Goal: Transaction & Acquisition: Purchase product/service

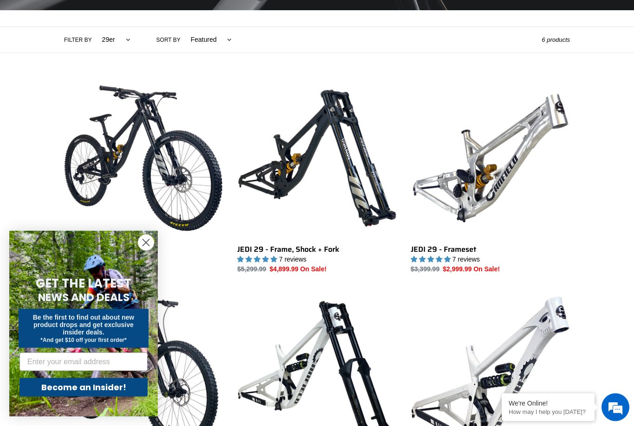
scroll to position [198, 0]
click at [144, 246] on icon "Close dialog" at bounding box center [146, 243] width 7 height 7
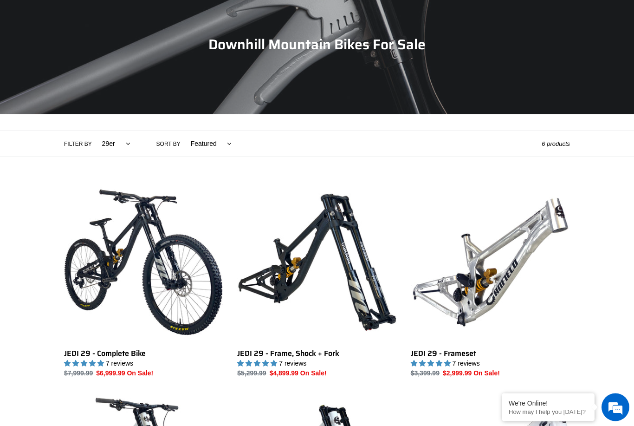
scroll to position [94, 0]
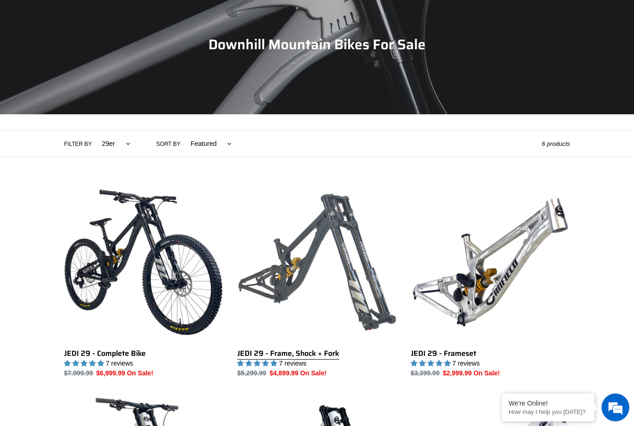
click at [346, 242] on link "JEDI 29 - Frame, Shock + Fork" at bounding box center [316, 281] width 159 height 196
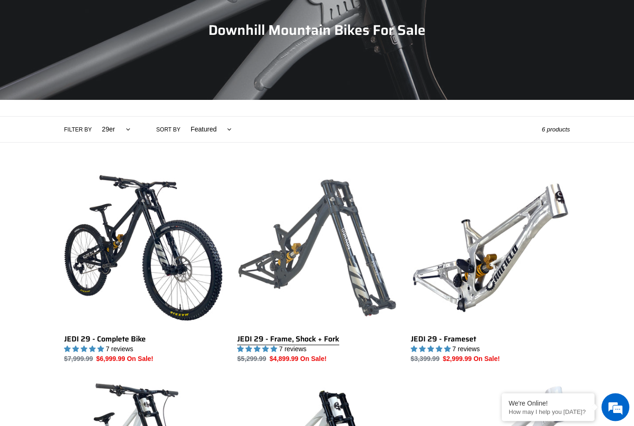
scroll to position [109, 0]
click at [369, 283] on link "JEDI 29 - Frame, Shock + Fork" at bounding box center [316, 266] width 159 height 196
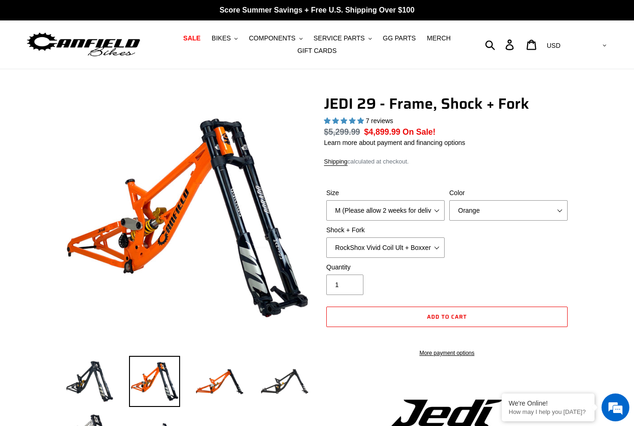
select select "highest-rating"
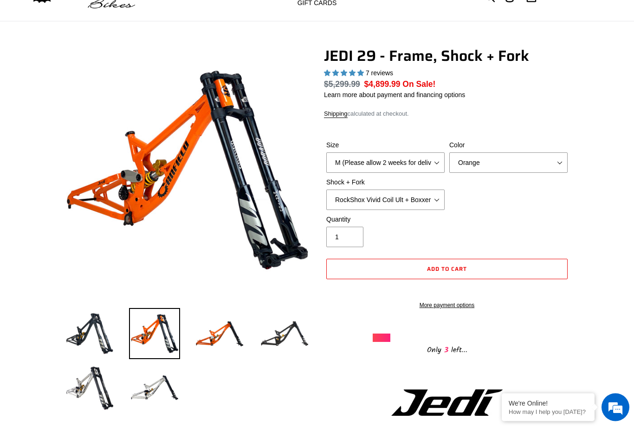
scroll to position [48, 0]
click at [210, 341] on img at bounding box center [219, 333] width 51 height 51
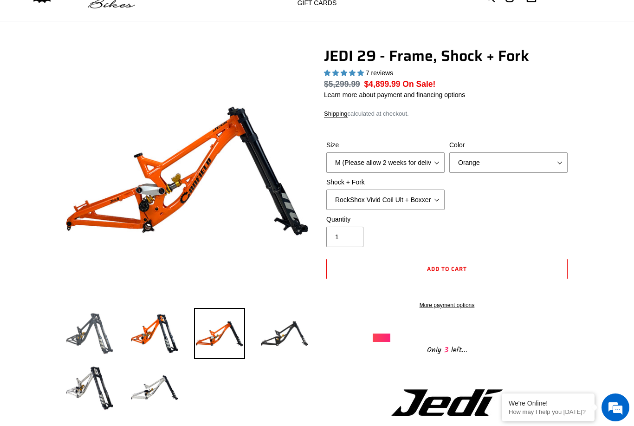
click at [87, 332] on img at bounding box center [89, 333] width 51 height 51
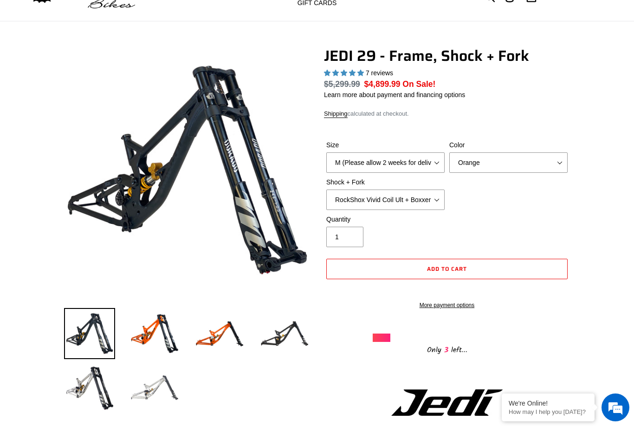
click at [148, 380] on img at bounding box center [154, 387] width 51 height 51
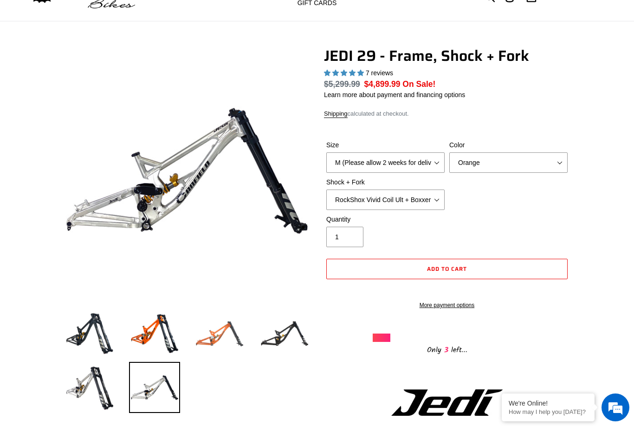
click at [207, 332] on img at bounding box center [219, 333] width 51 height 51
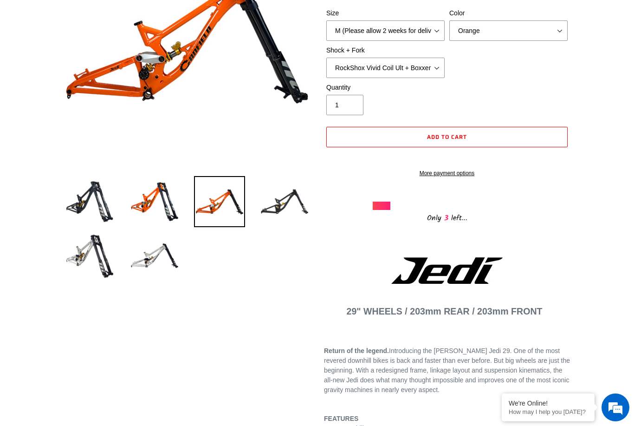
scroll to position [175, 0]
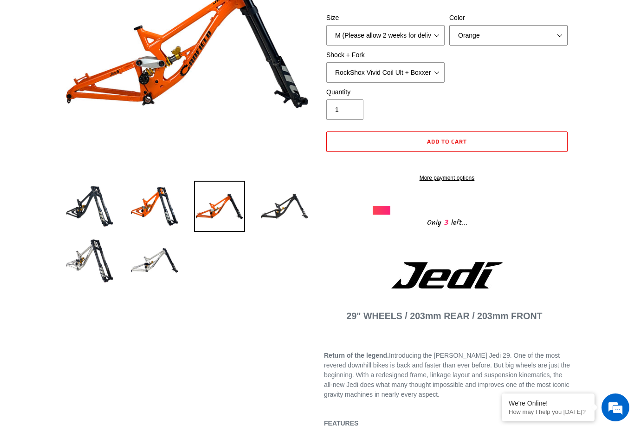
click at [545, 36] on select "Orange Stealth Black Raw" at bounding box center [509, 35] width 118 height 20
select select "Stealth Black"
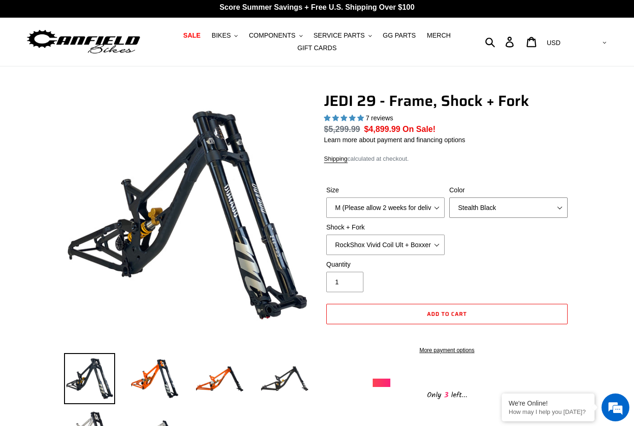
scroll to position [0, 0]
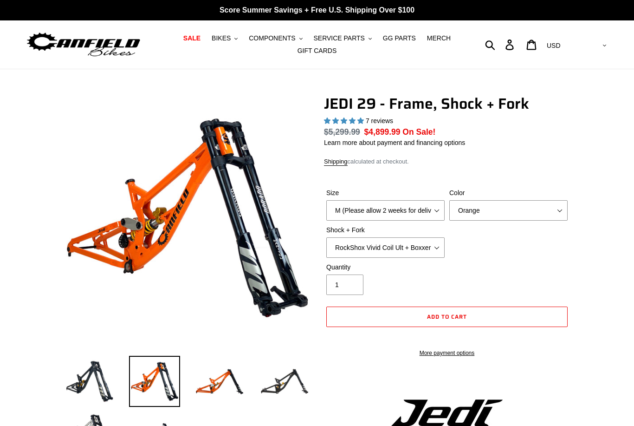
select select "highest-rating"
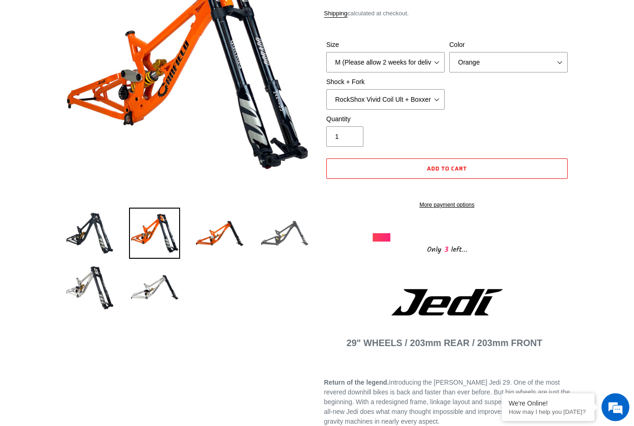
scroll to position [149, 0]
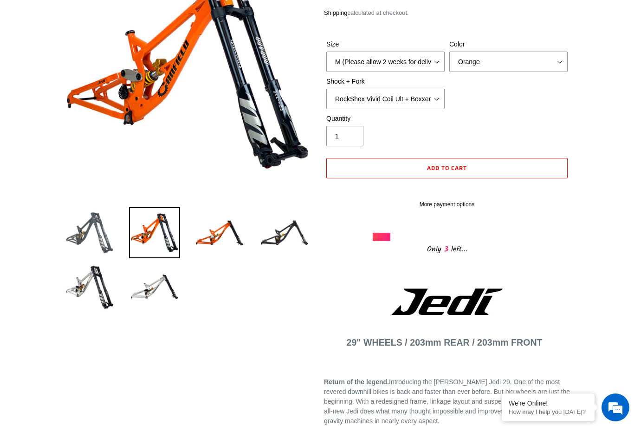
click at [98, 228] on img at bounding box center [89, 232] width 51 height 51
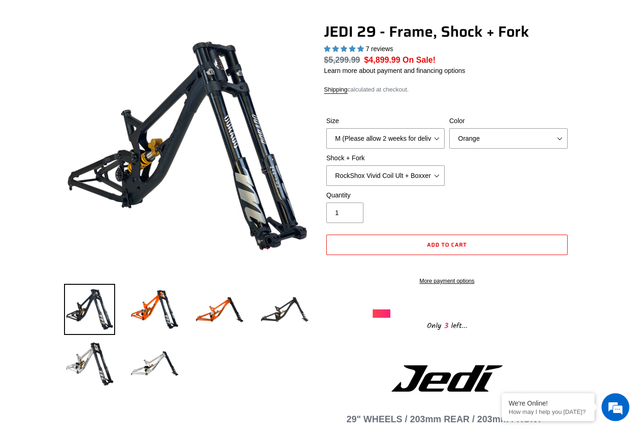
scroll to position [72, 0]
click at [296, 313] on img at bounding box center [284, 309] width 51 height 51
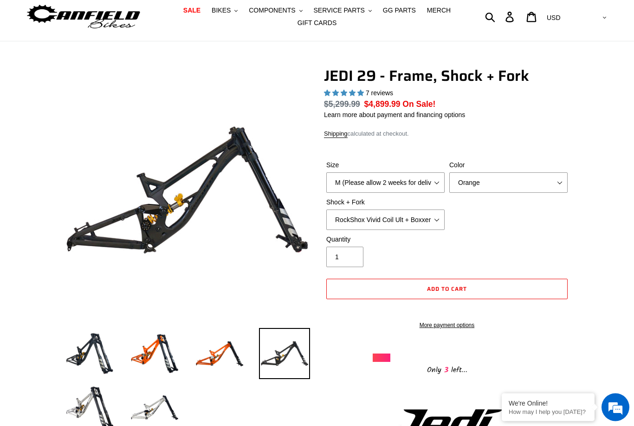
scroll to position [28, 0]
click at [205, 359] on img at bounding box center [219, 353] width 51 height 51
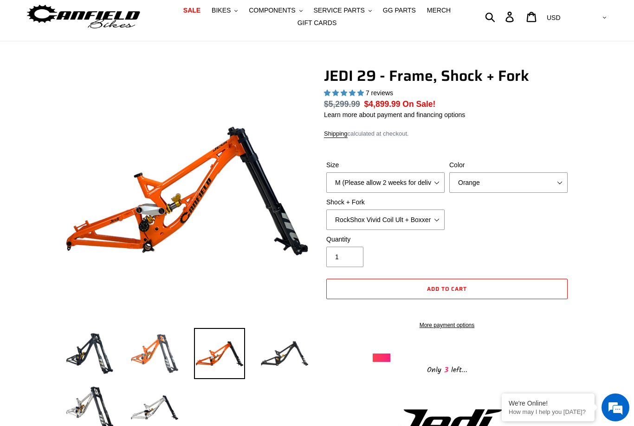
click at [143, 353] on img at bounding box center [154, 353] width 51 height 51
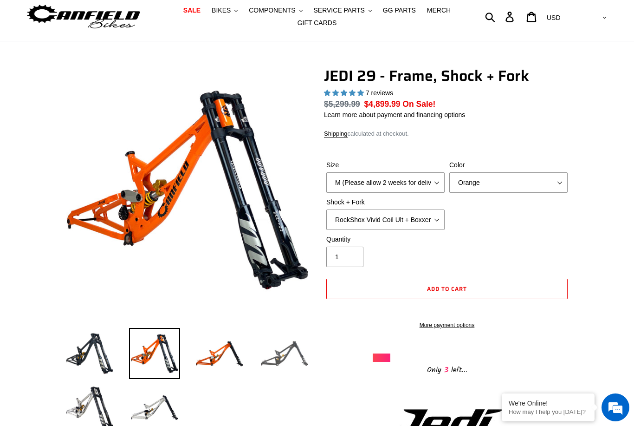
click at [281, 356] on img at bounding box center [284, 353] width 51 height 51
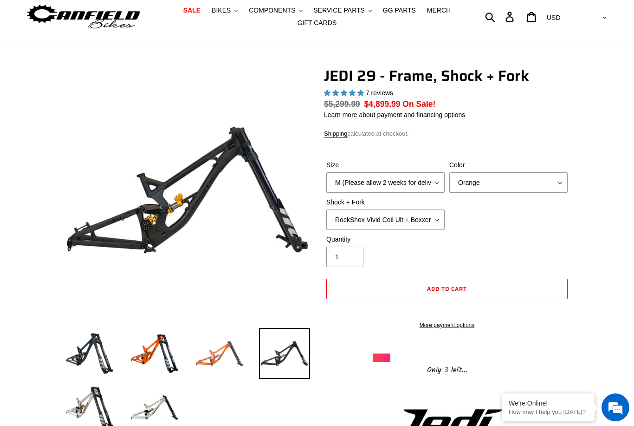
click at [205, 359] on img at bounding box center [219, 353] width 51 height 51
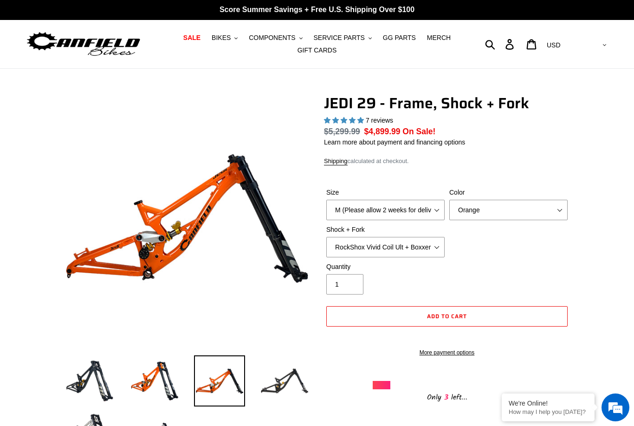
scroll to position [0, 0]
